Goal: Entertainment & Leisure: Consume media (video, audio)

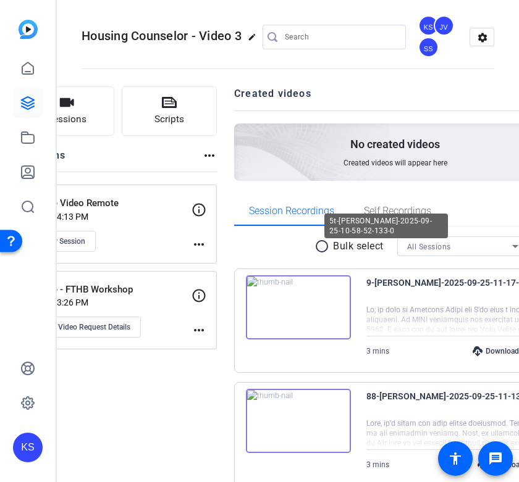
scroll to position [495, 0]
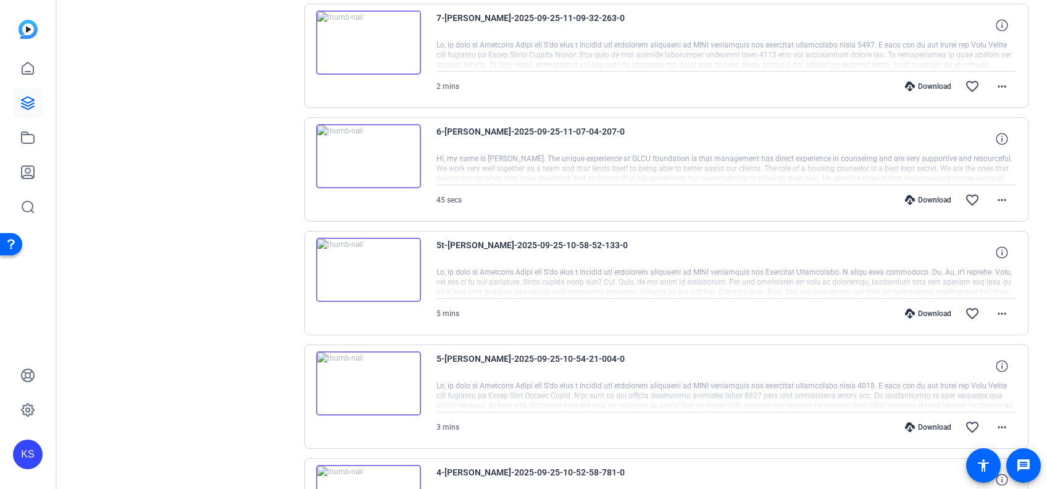
click at [370, 265] on img at bounding box center [368, 270] width 105 height 64
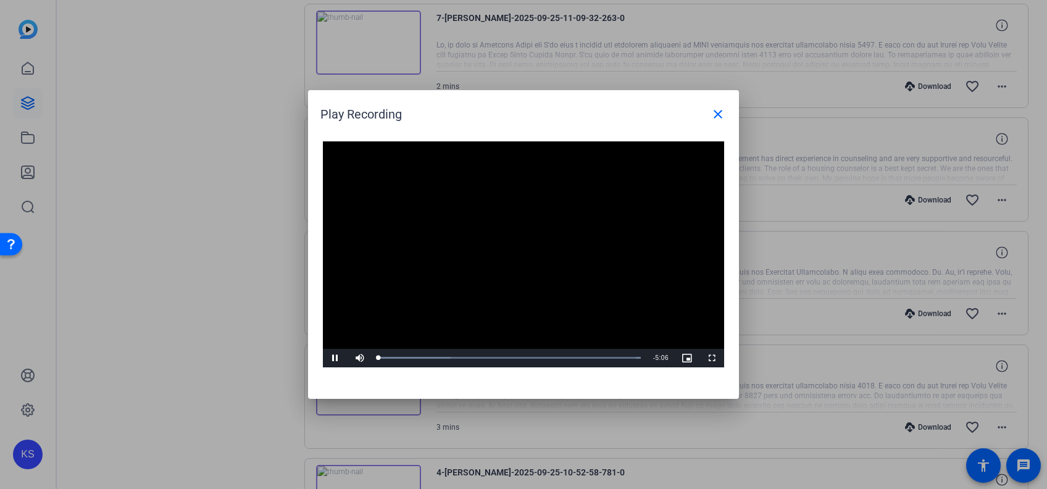
click at [509, 245] on video "Video Player" at bounding box center [523, 254] width 401 height 226
click at [514, 350] on div "Loaded : 100.00% 2:37 0:00" at bounding box center [509, 358] width 275 height 19
click at [331, 358] on span "Video Player" at bounding box center [335, 358] width 25 height 0
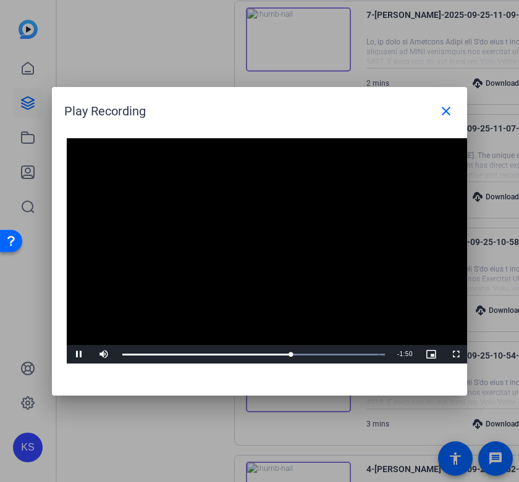
click at [345, 277] on video "Video Player" at bounding box center [267, 251] width 401 height 226
click at [277, 356] on div "Loaded : 100.00% 3:00 3:00" at bounding box center [253, 354] width 275 height 19
click at [80, 354] on span "Video Player" at bounding box center [79, 354] width 25 height 0
click at [130, 296] on video "Video Player" at bounding box center [267, 251] width 401 height 226
click at [244, 354] on div "2:22" at bounding box center [244, 354] width 1 height 3
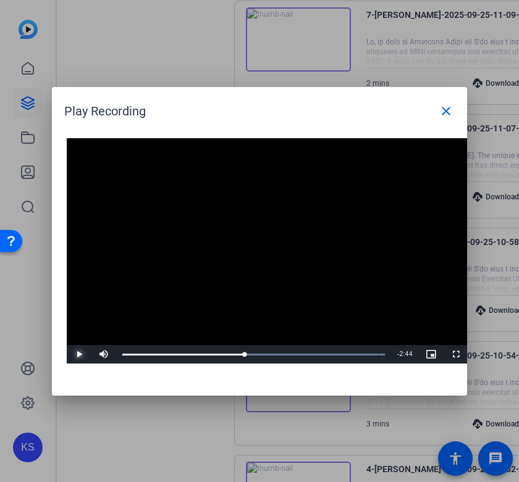
click at [77, 354] on span "Video Player" at bounding box center [79, 354] width 25 height 0
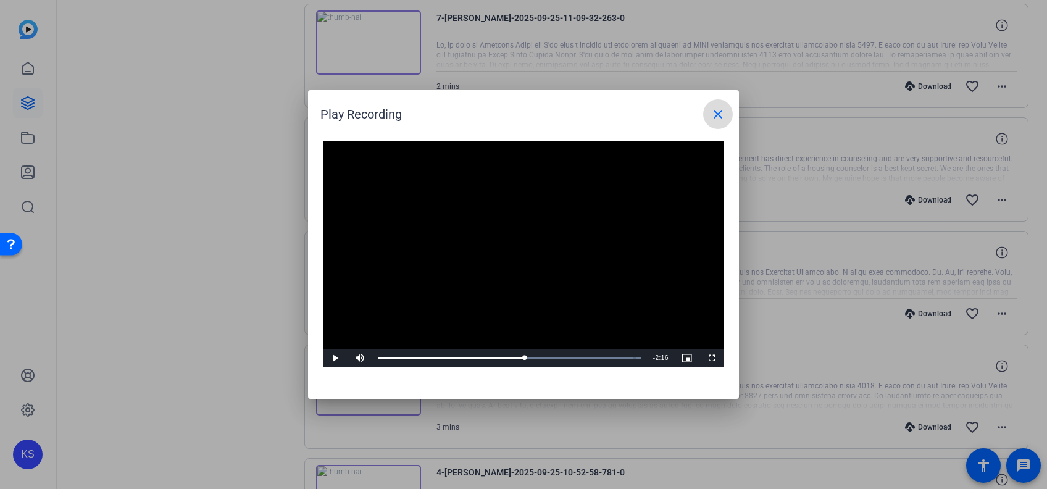
click at [518, 112] on mat-icon "close" at bounding box center [718, 114] width 15 height 15
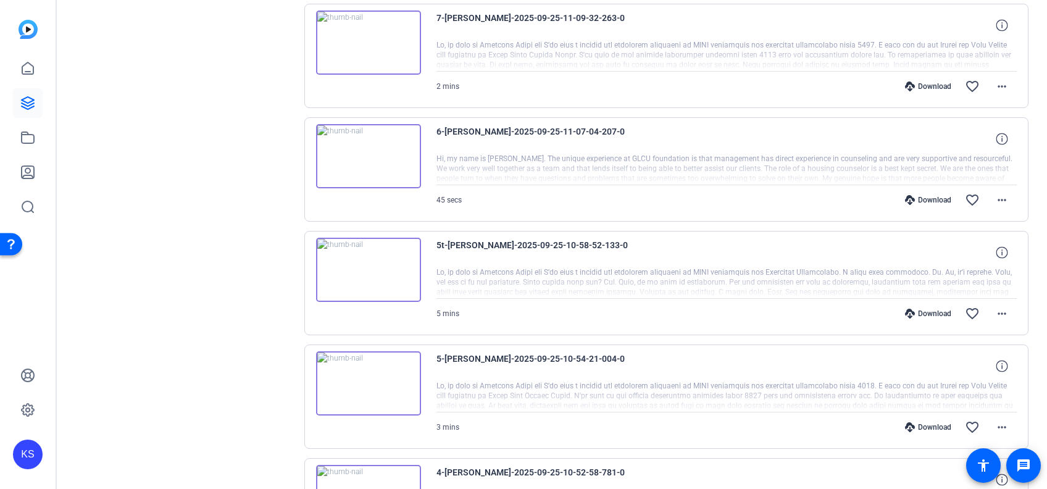
click at [362, 151] on img at bounding box center [368, 156] width 105 height 64
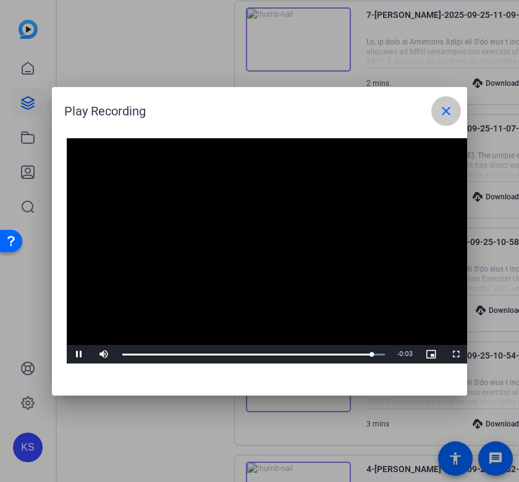
click at [449, 112] on mat-icon "close" at bounding box center [445, 111] width 15 height 15
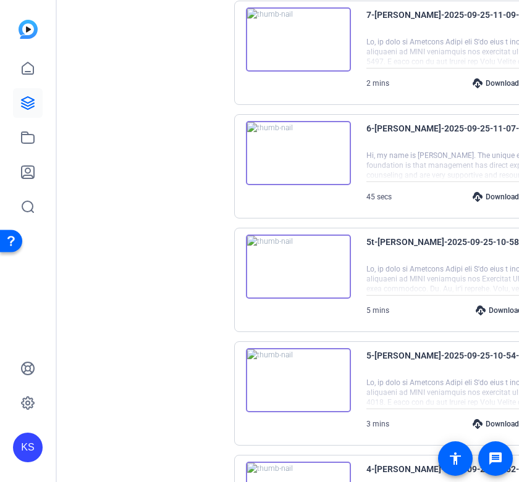
click at [387, 279] on div at bounding box center [476, 279] width 221 height 31
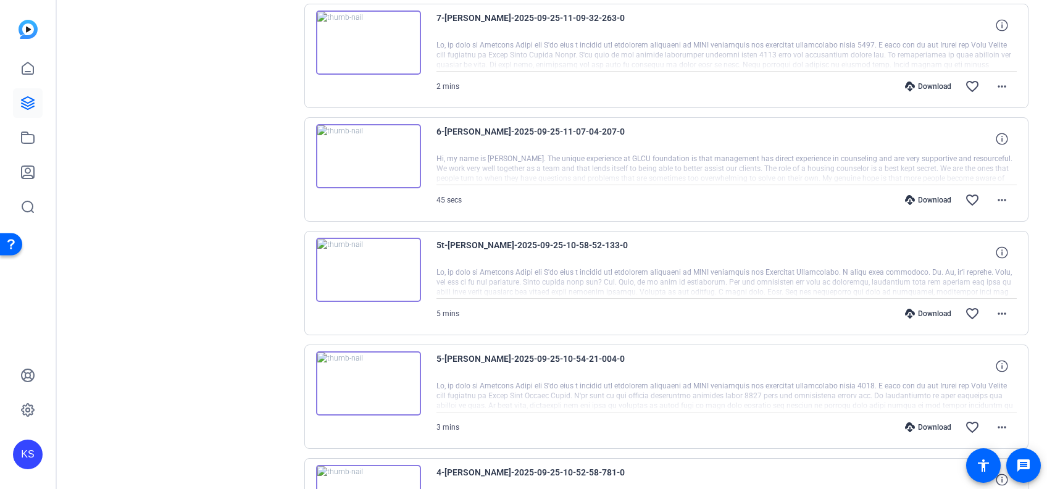
click at [369, 265] on img at bounding box center [368, 270] width 105 height 64
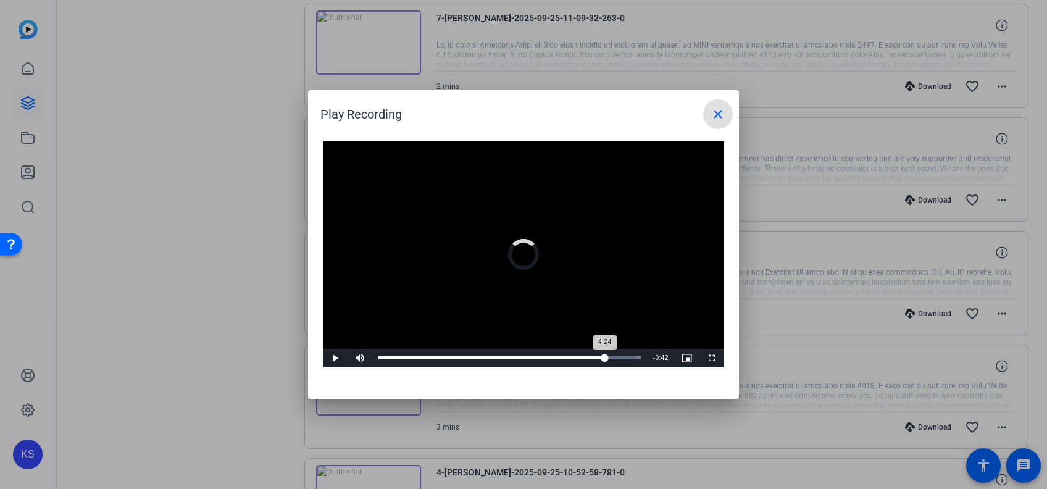
click at [518, 361] on div "Loaded : 100.00% 4:24 4:24" at bounding box center [509, 358] width 275 height 19
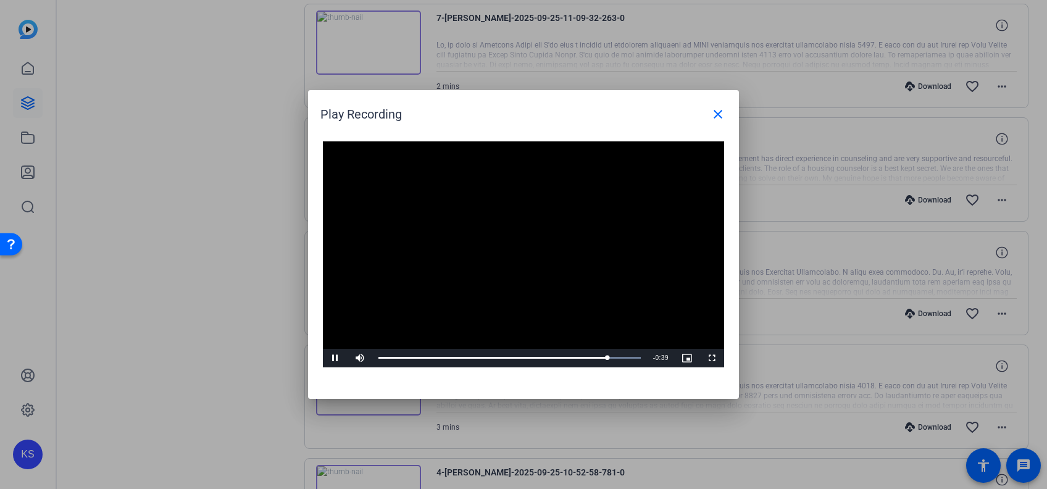
click at [447, 244] on video "Video Player" at bounding box center [523, 254] width 401 height 226
click at [518, 357] on div "Loaded : 100.00% 4:36 4:36" at bounding box center [509, 357] width 262 height 3
click at [336, 358] on span "Video Player" at bounding box center [335, 358] width 25 height 0
click at [518, 115] on mat-icon "close" at bounding box center [718, 114] width 15 height 15
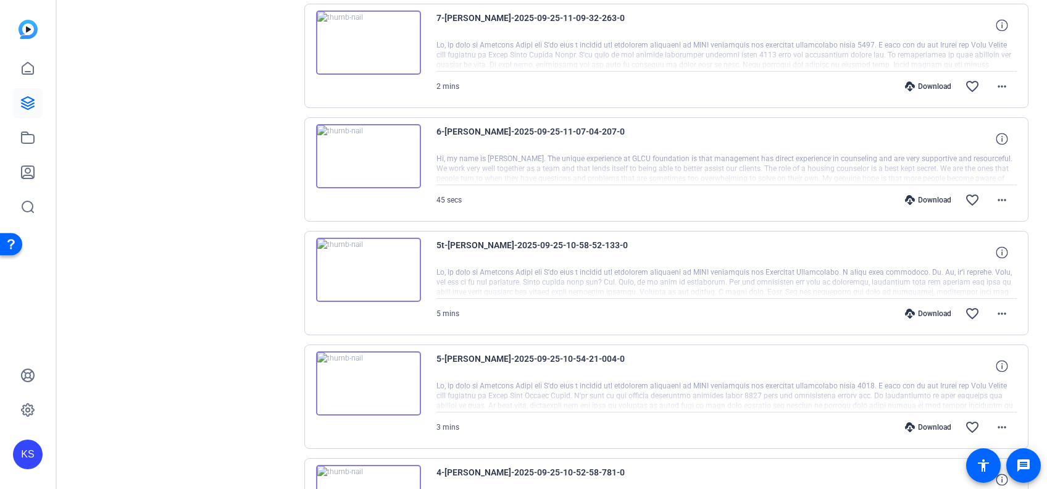
click at [367, 151] on img at bounding box center [368, 156] width 105 height 64
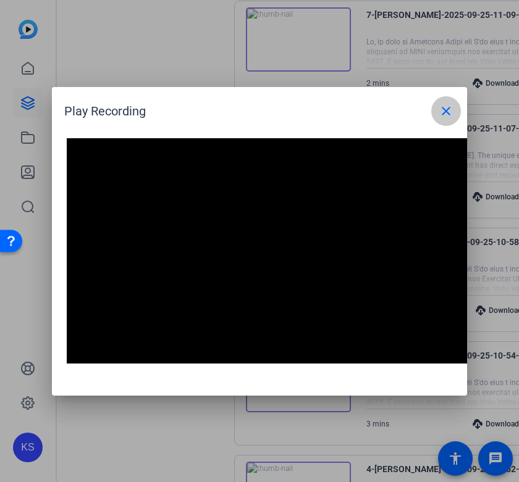
click at [445, 108] on mat-icon "close" at bounding box center [445, 111] width 15 height 15
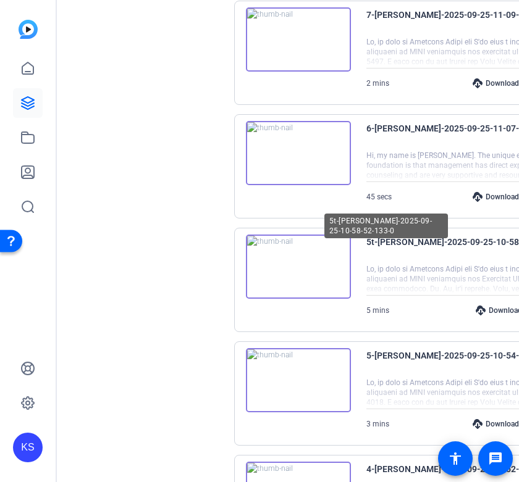
click at [393, 264] on span "5t-[PERSON_NAME]-2025-09-25-10-58-52-133-0" at bounding box center [461, 250] width 191 height 30
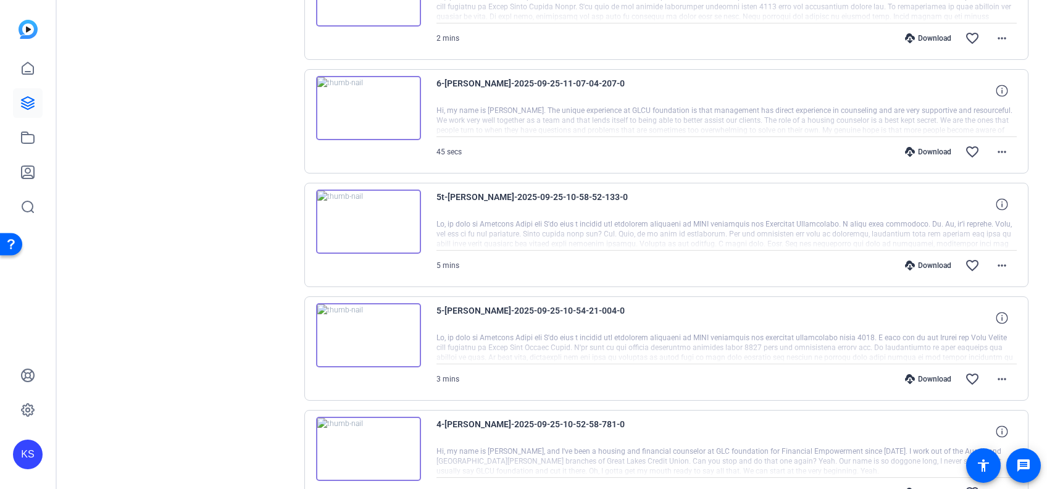
scroll to position [551, 0]
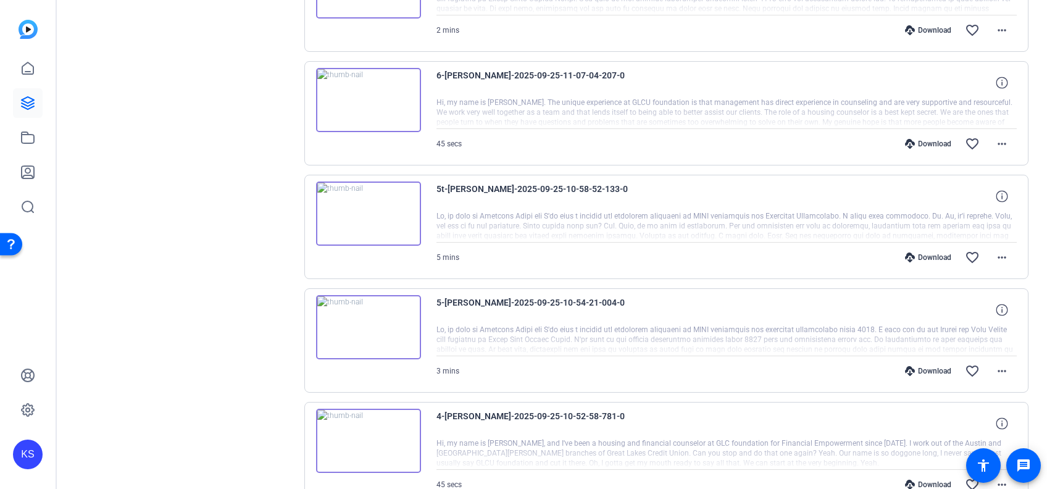
click at [364, 202] on img at bounding box center [368, 214] width 105 height 64
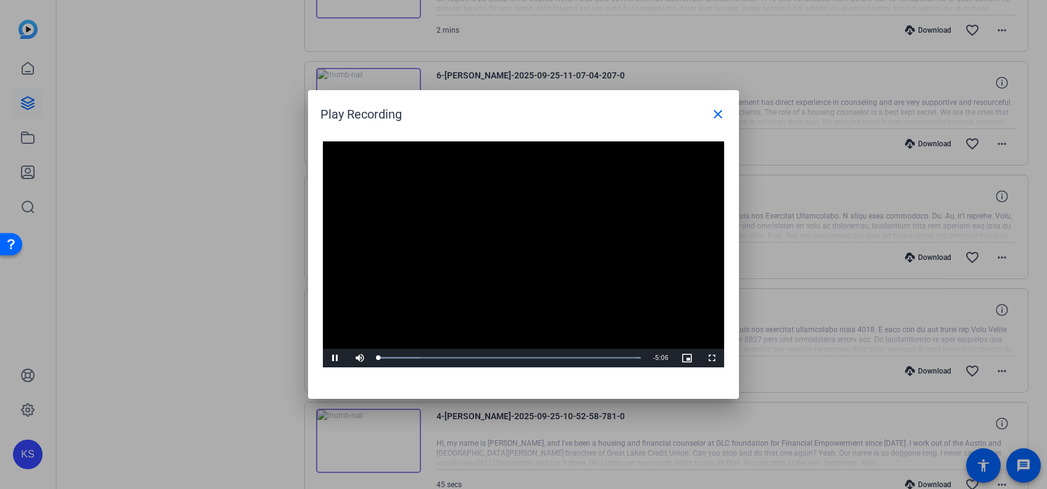
click at [503, 245] on div "Video Player is loading. Play Video Pause Mute Current Time 0:00 / Duration 5:0…" at bounding box center [523, 254] width 401 height 226
click at [518, 357] on div "Loaded : 100.00% 2:43 0:02" at bounding box center [509, 357] width 262 height 3
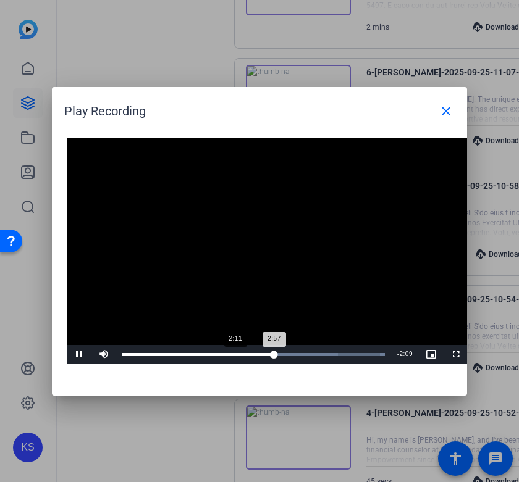
click at [235, 356] on div "Loaded : 100.00% 2:11 2:57" at bounding box center [253, 354] width 275 height 19
click at [78, 354] on span "Video Player" at bounding box center [79, 354] width 25 height 0
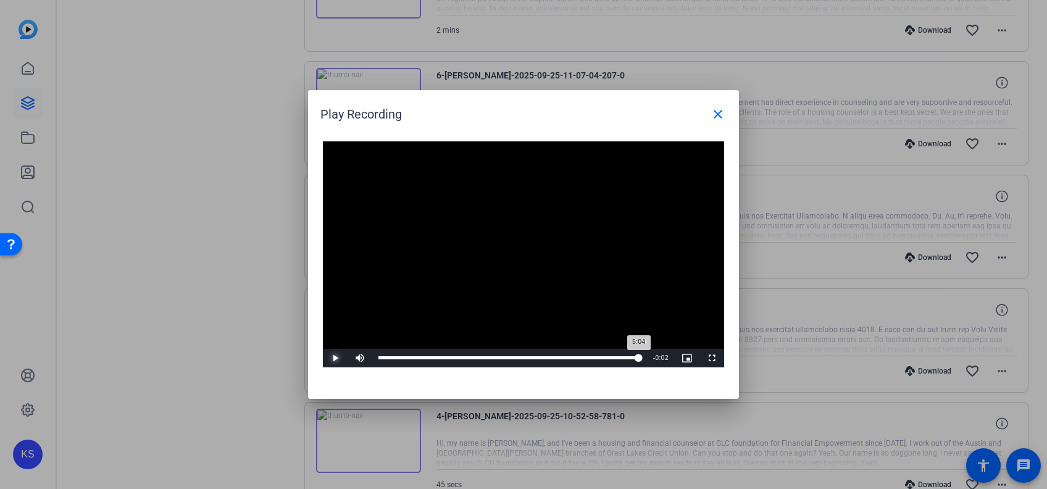
click at [518, 355] on div "Loaded : 100.00% 5:04 5:04" at bounding box center [509, 358] width 275 height 19
click at [335, 358] on span "Video Player" at bounding box center [335, 358] width 25 height 0
click at [518, 111] on mat-icon "close" at bounding box center [718, 114] width 15 height 15
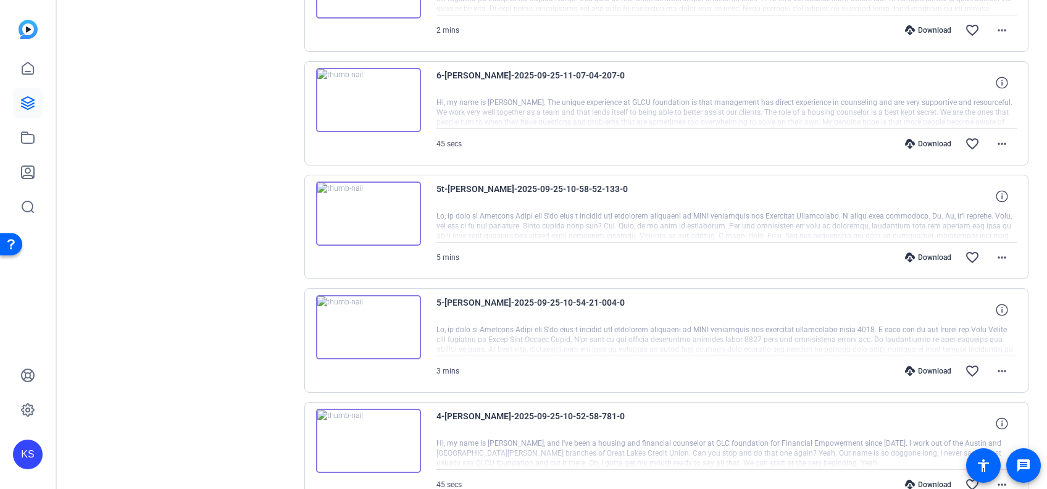
click at [41, 278] on div "KS" at bounding box center [28, 244] width 56 height 489
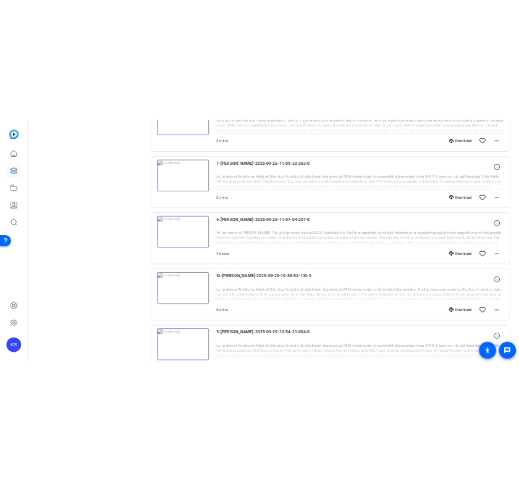
scroll to position [0, 0]
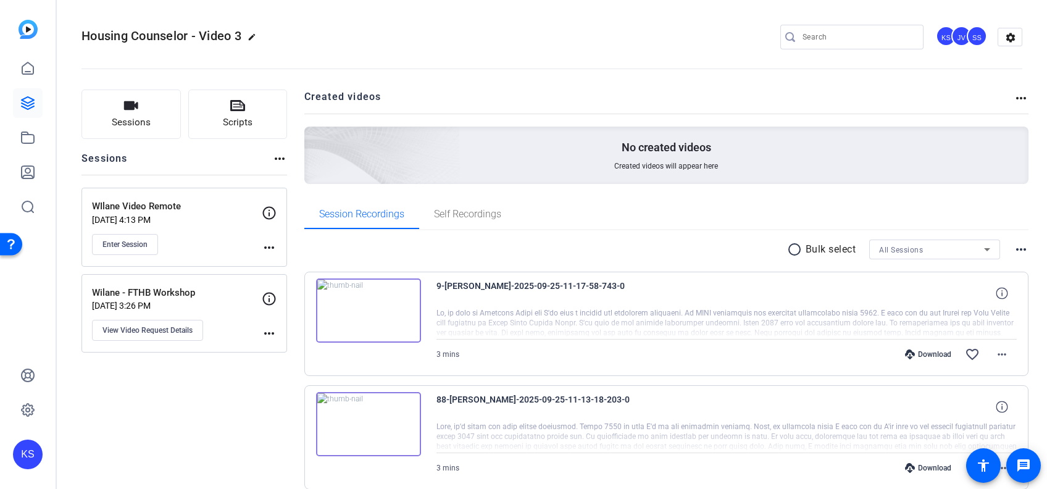
click at [365, 310] on img at bounding box center [368, 310] width 105 height 64
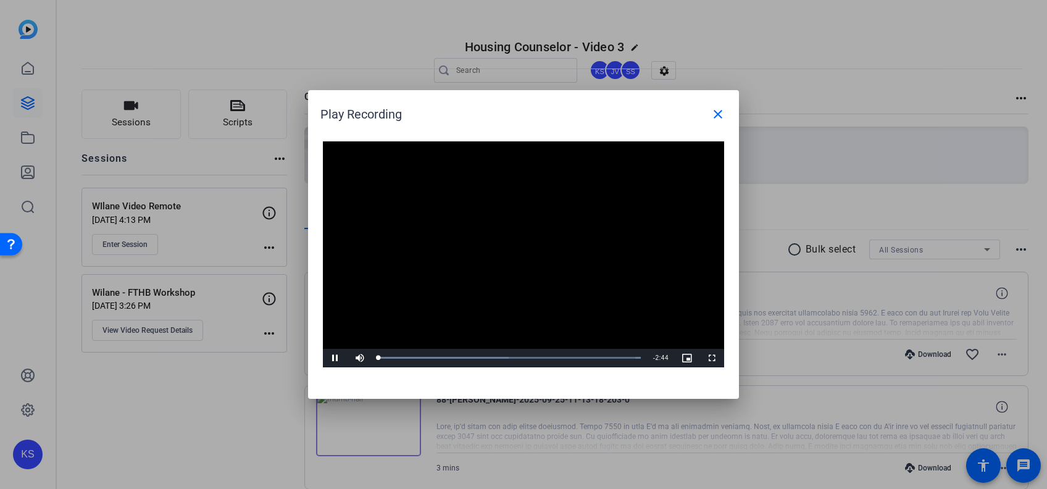
click at [504, 251] on video "Video Player" at bounding box center [523, 254] width 401 height 226
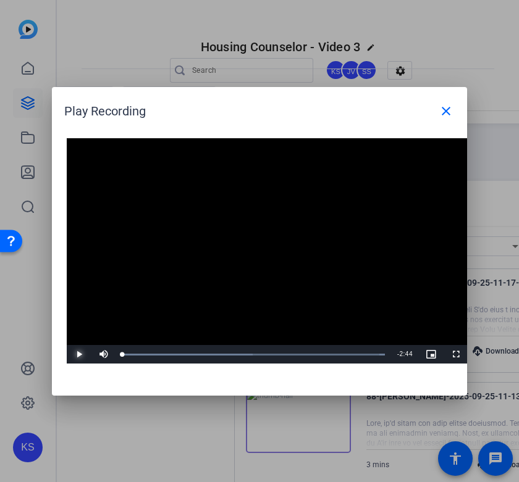
click at [79, 354] on span "Video Player" at bounding box center [79, 354] width 25 height 0
click at [287, 352] on div "Loaded : 100.00% 1:43 0:02" at bounding box center [253, 354] width 275 height 19
click at [292, 275] on video "Video Player" at bounding box center [267, 251] width 401 height 226
